Goal: Transaction & Acquisition: Purchase product/service

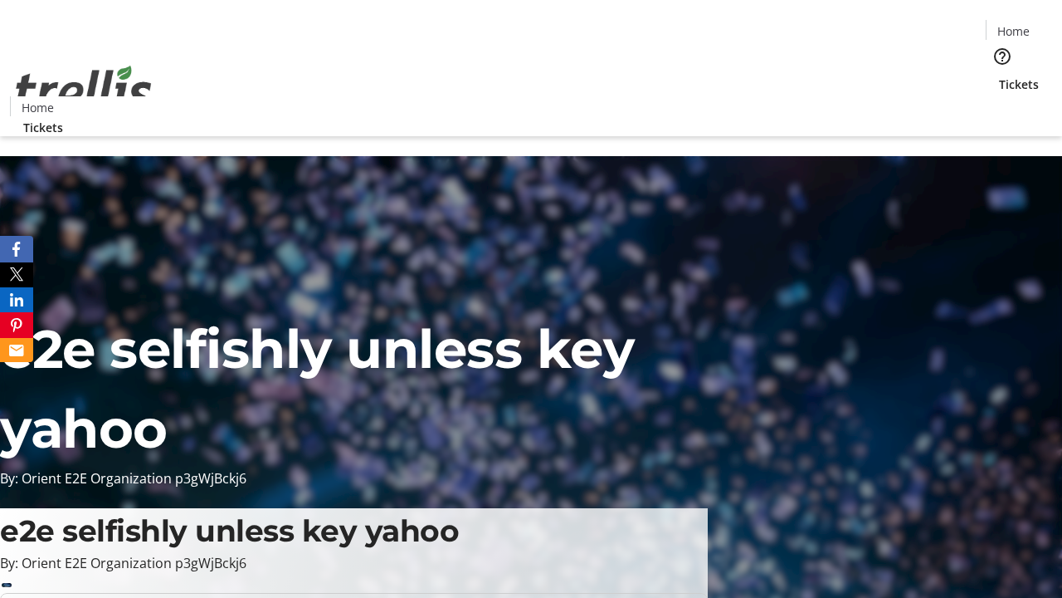
click at [999, 76] on span "Tickets" at bounding box center [1019, 84] width 40 height 17
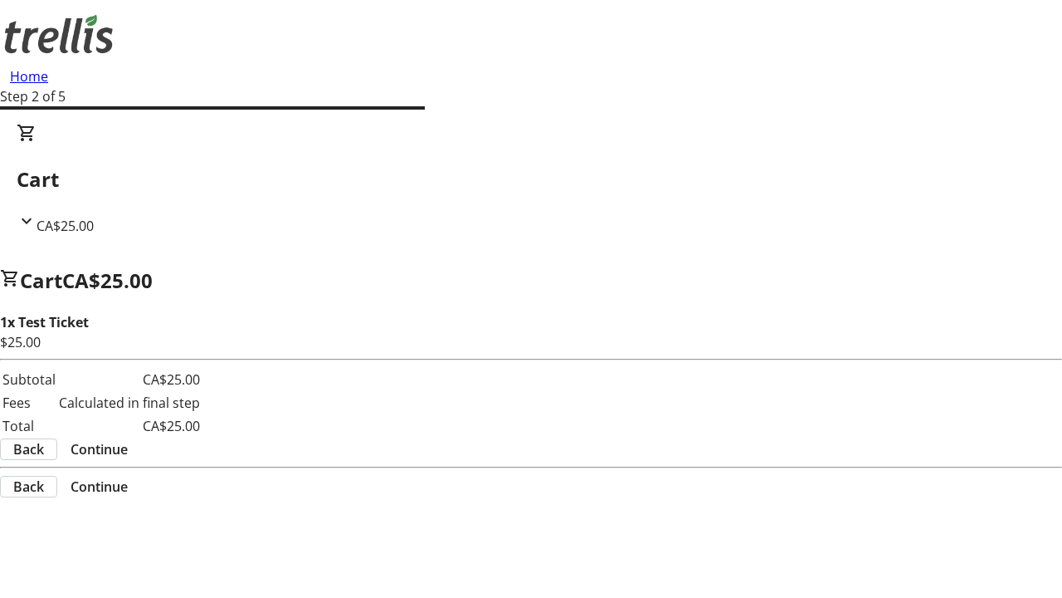
click at [128, 439] on span "Continue" at bounding box center [99, 449] width 57 height 20
